Goal: Task Accomplishment & Management: Use online tool/utility

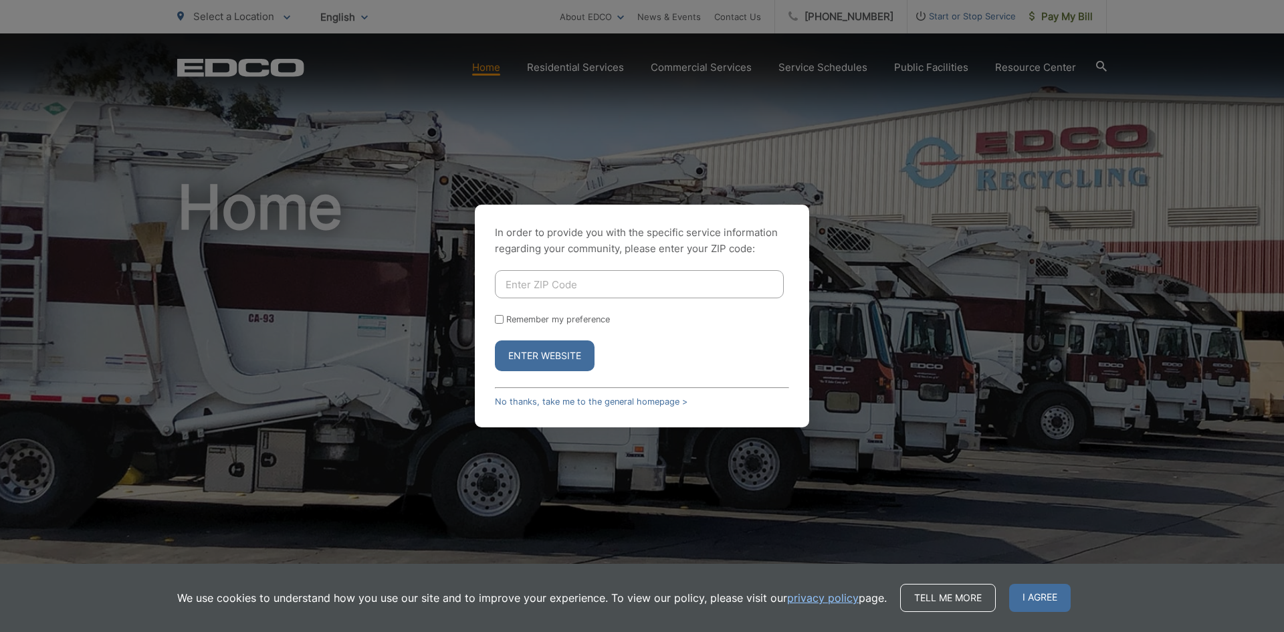
click at [585, 291] on input "Enter ZIP Code" at bounding box center [639, 284] width 289 height 28
type input "92064"
click at [581, 362] on button "Enter Website" at bounding box center [545, 355] width 100 height 31
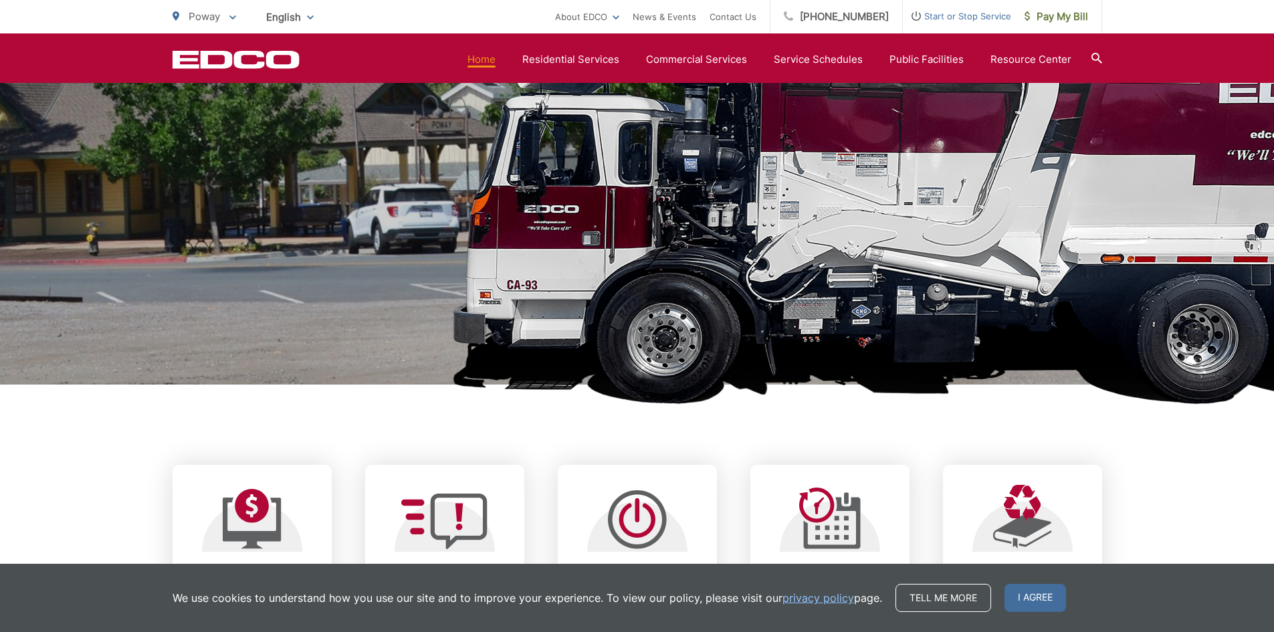
scroll to position [401, 0]
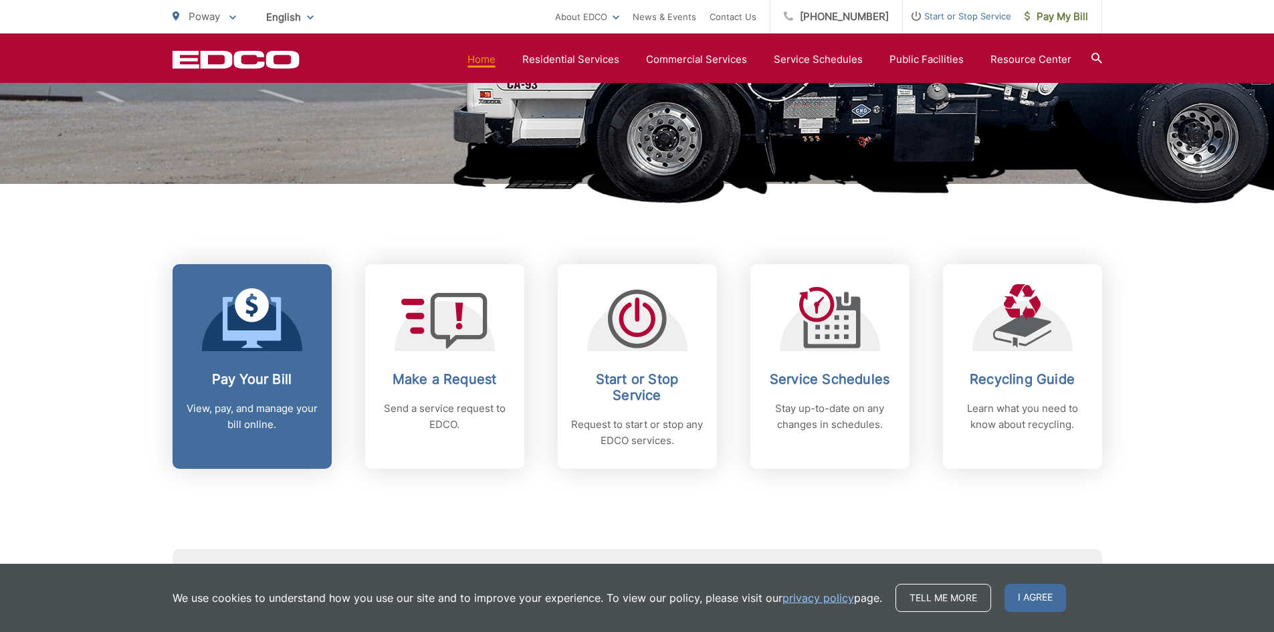
click at [284, 428] on p "View, pay, and manage your bill online." at bounding box center [252, 417] width 132 height 32
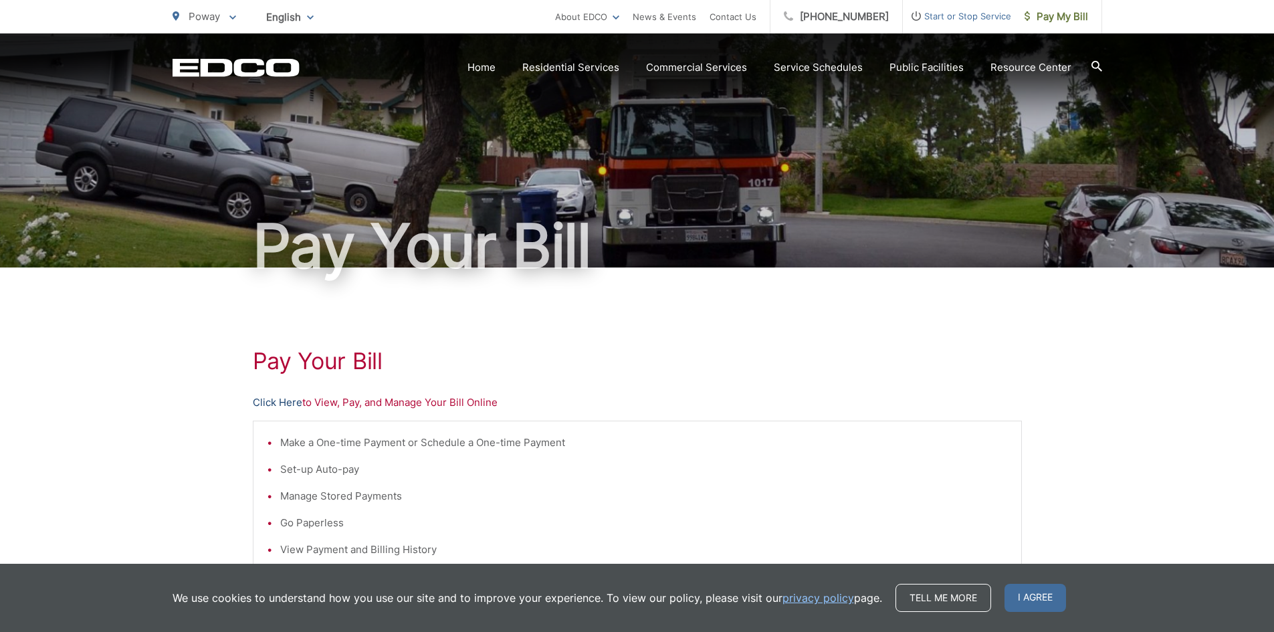
click at [278, 405] on link "Click Here" at bounding box center [277, 403] width 49 height 16
